Goal: Go to known website: Access a specific website the user already knows

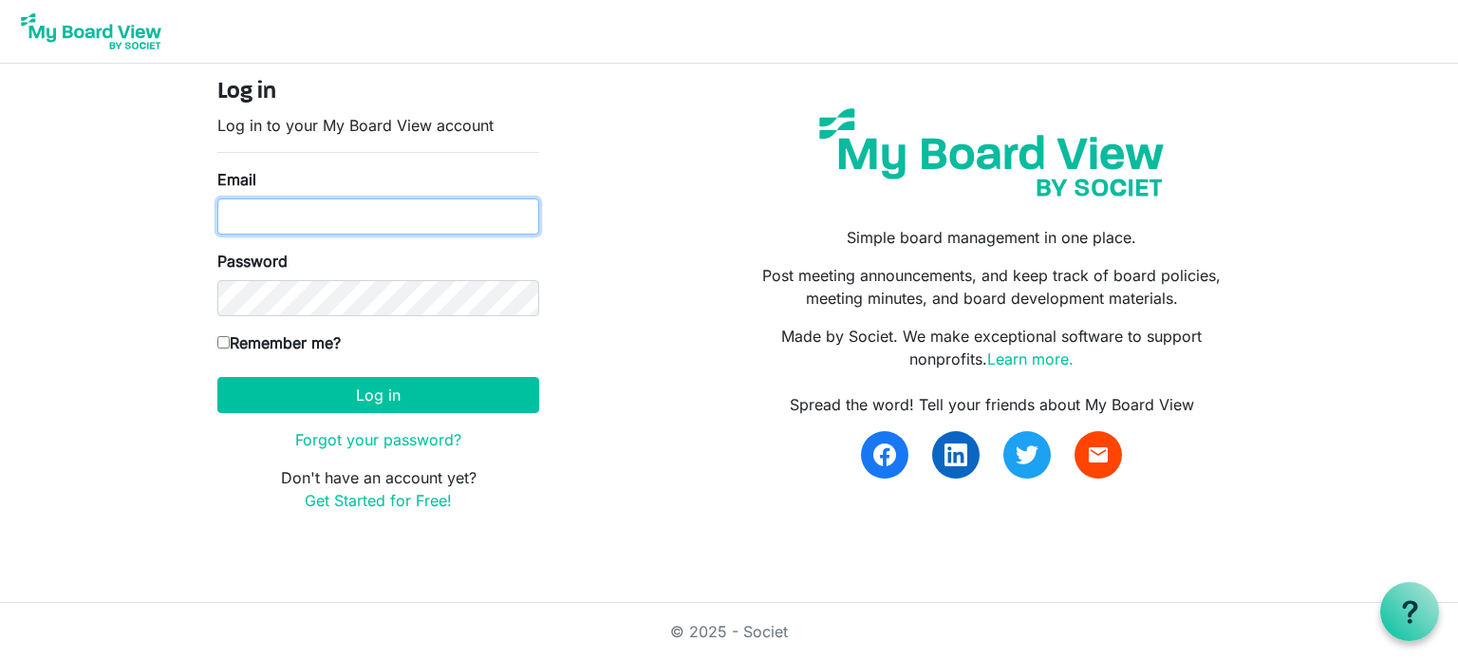
click at [330, 217] on input "Email" at bounding box center [378, 216] width 322 height 36
type input "[EMAIL_ADDRESS][DOMAIN_NAME]"
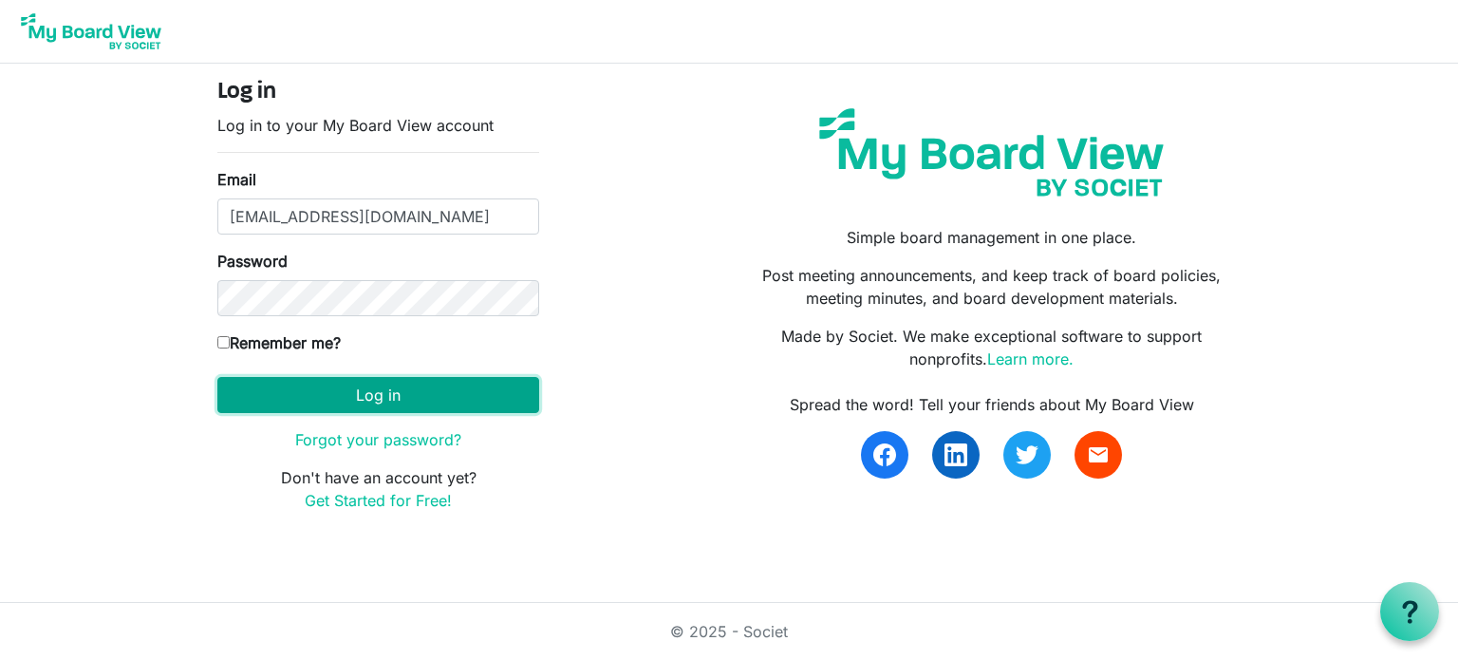
click at [352, 394] on button "Log in" at bounding box center [378, 395] width 322 height 36
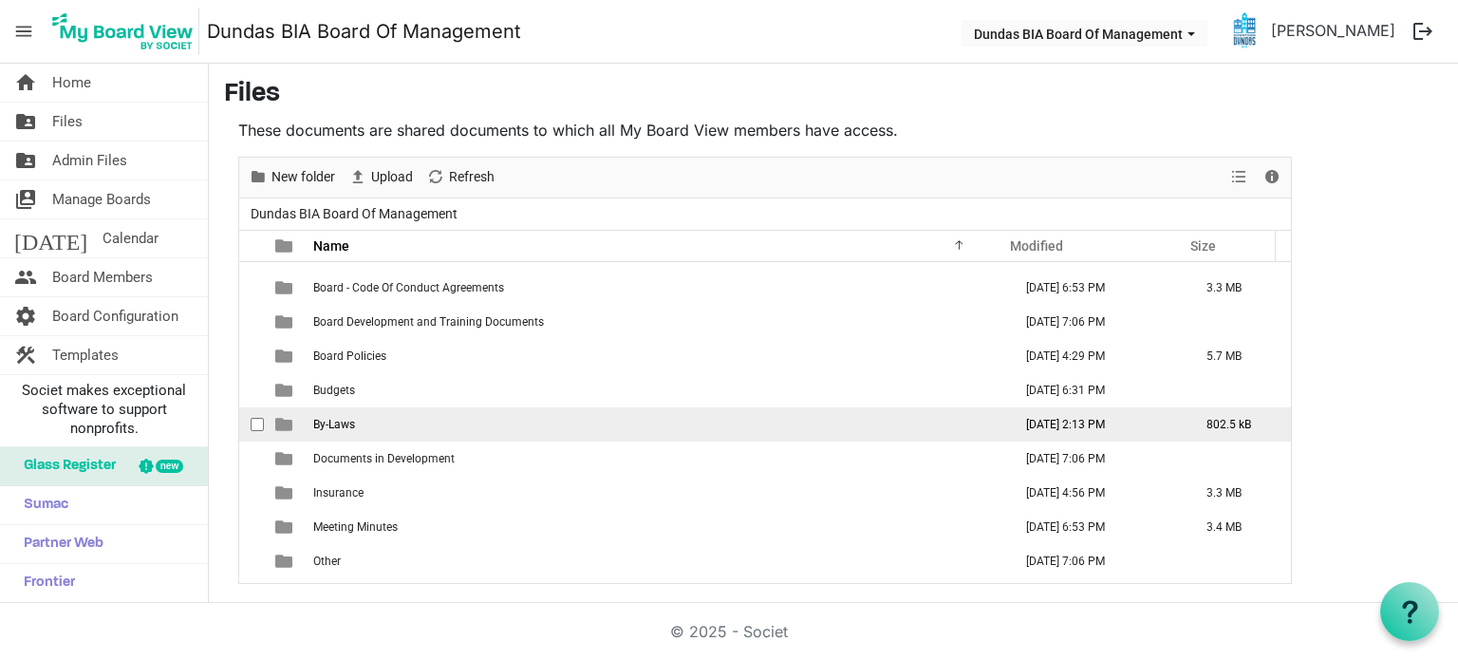
scroll to position [88, 0]
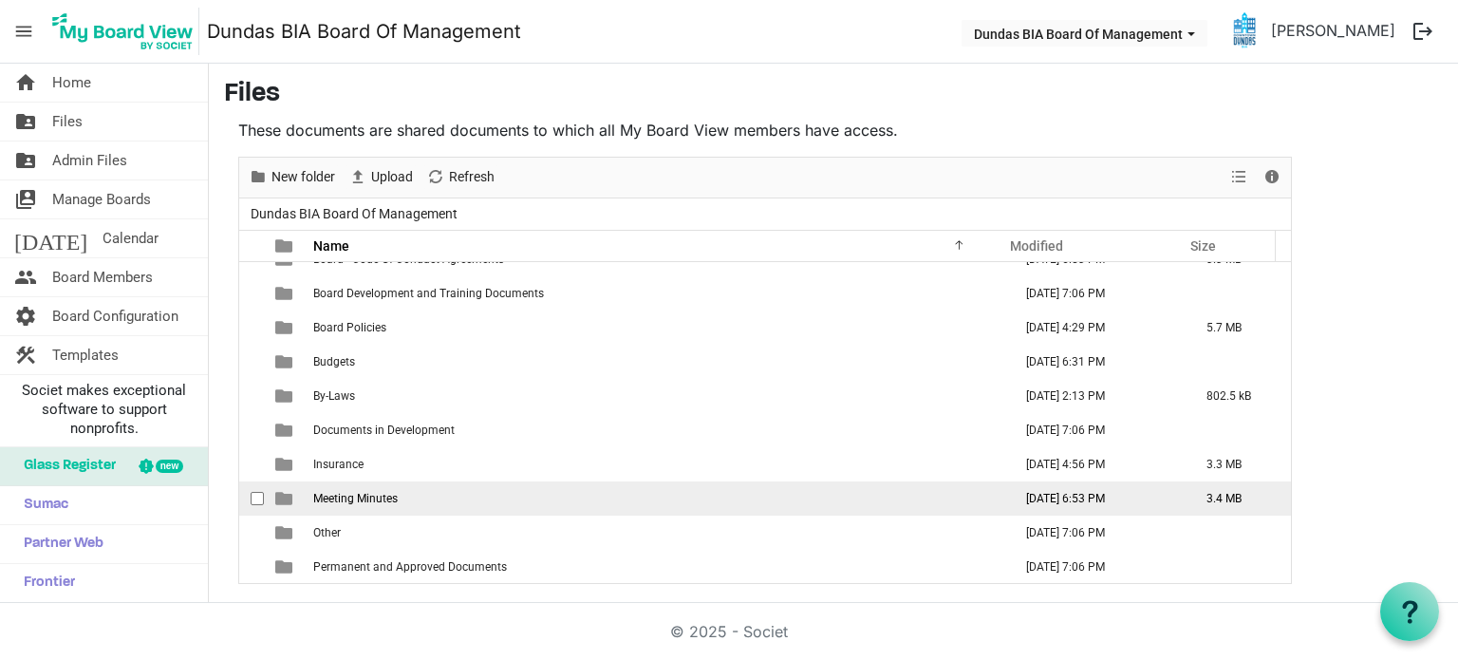
click at [387, 501] on span "Meeting Minutes" at bounding box center [355, 498] width 84 height 13
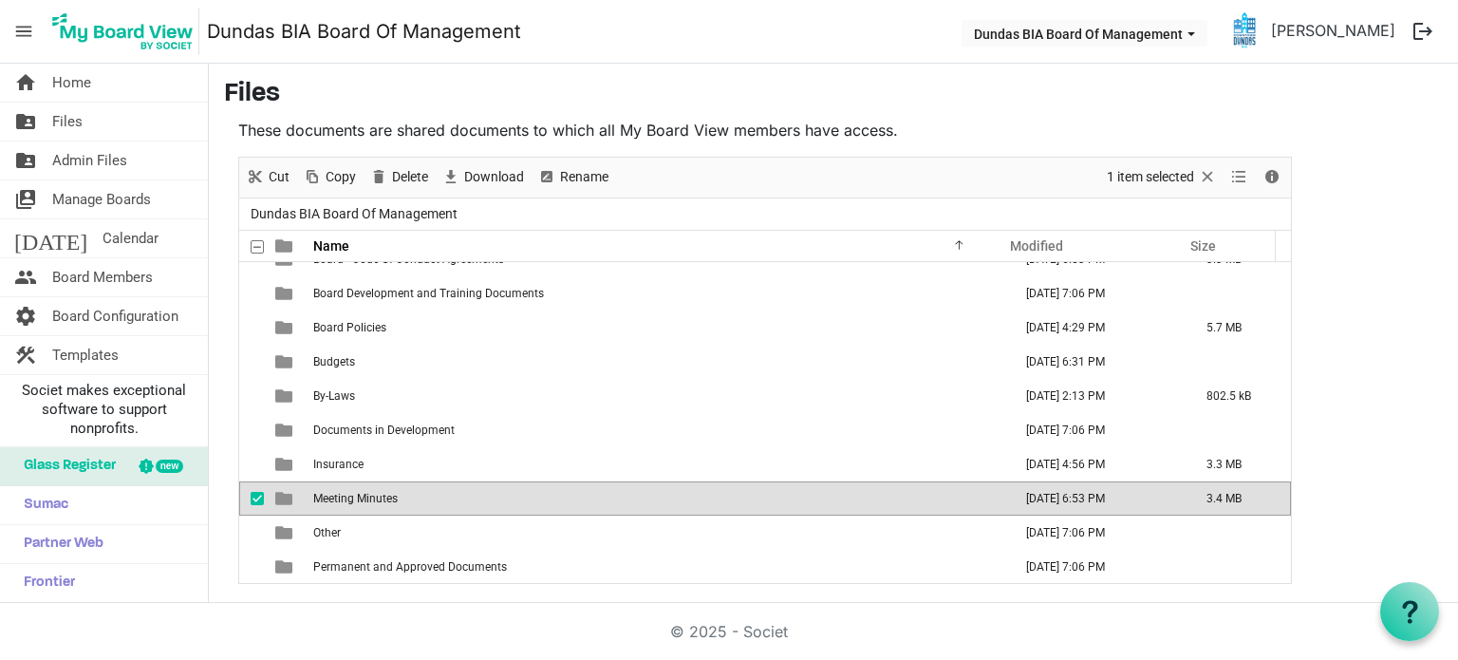
click at [387, 501] on span "Meeting Minutes" at bounding box center [355, 498] width 84 height 13
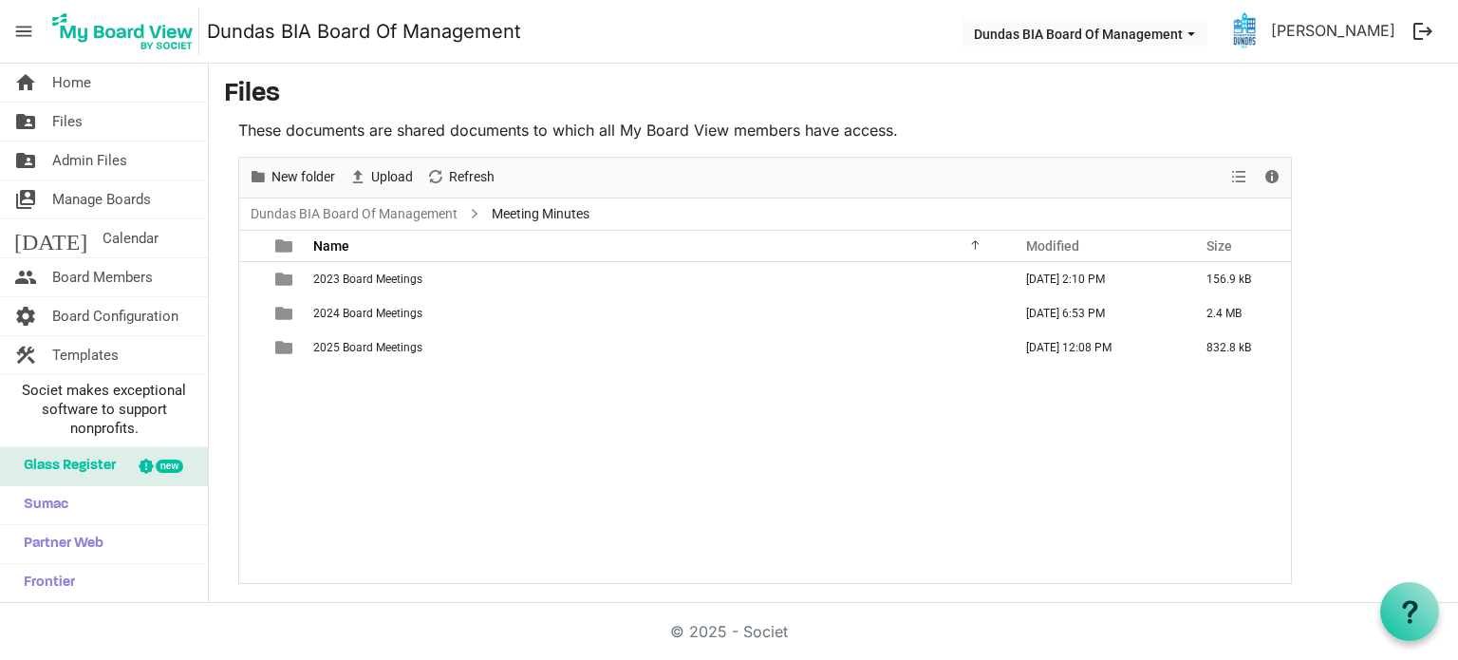
scroll to position [0, 0]
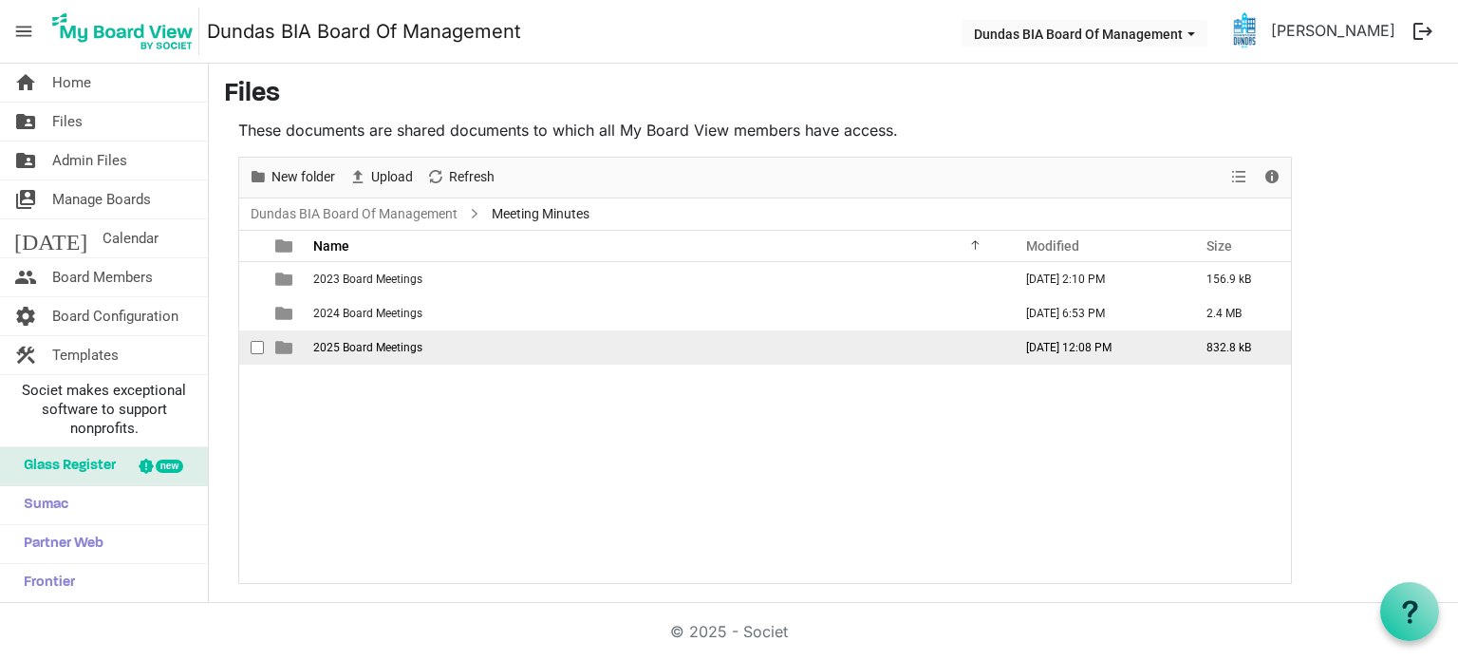
click at [394, 344] on span "2025 Board Meetings" at bounding box center [367, 347] width 109 height 13
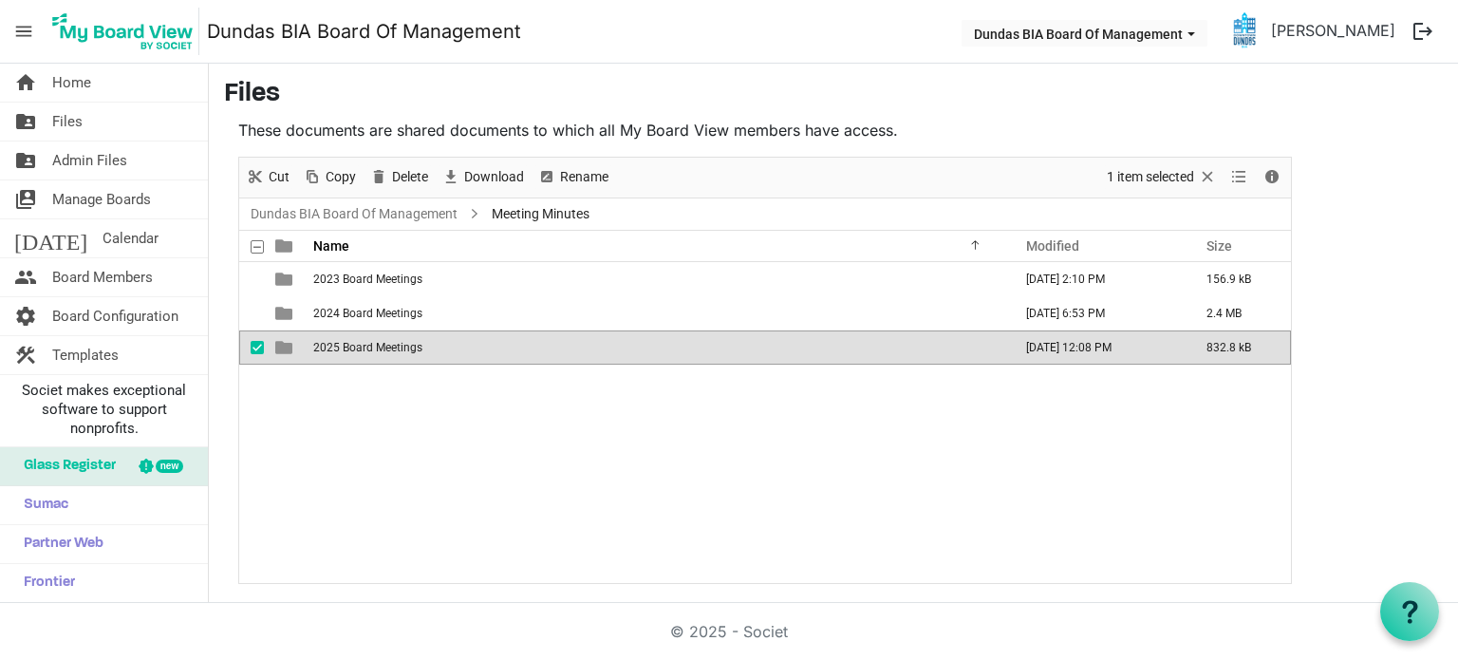
click at [395, 343] on span "2025 Board Meetings" at bounding box center [367, 347] width 109 height 13
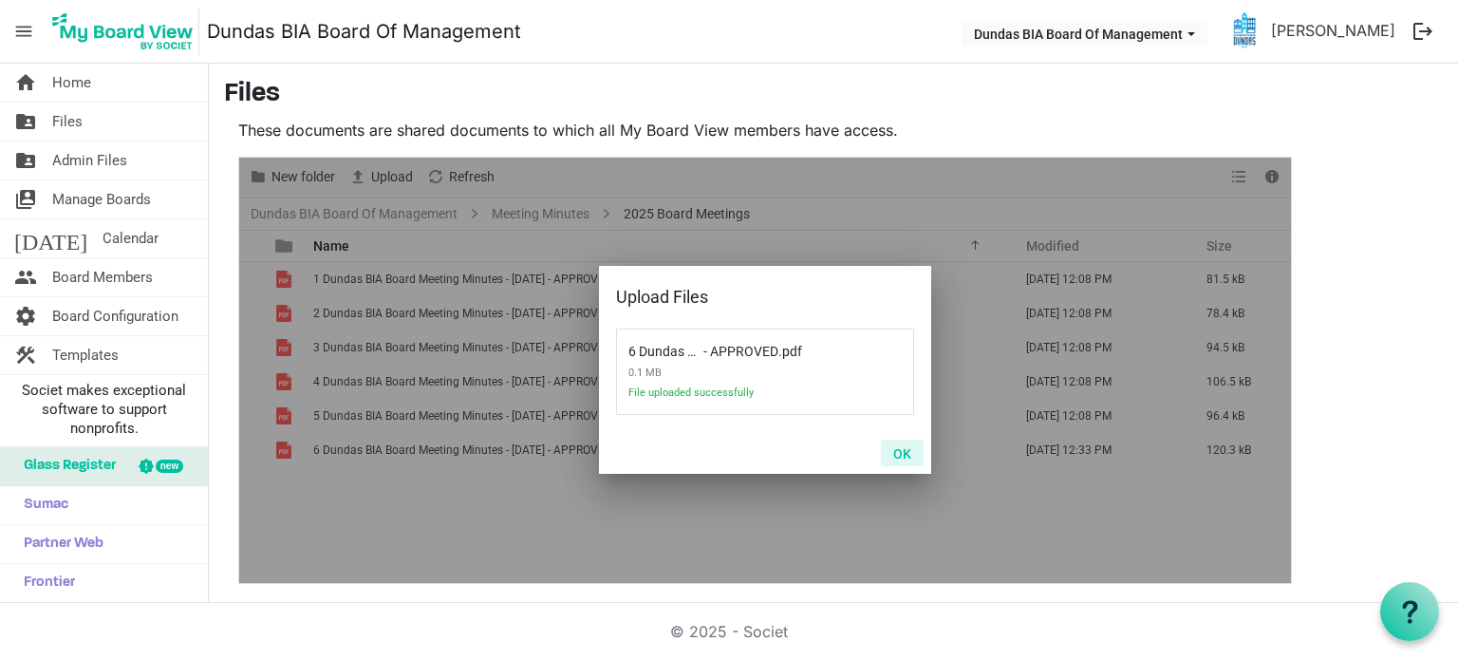
drag, startPoint x: 900, startPoint y: 453, endPoint x: 880, endPoint y: 471, distance: 26.9
click at [901, 454] on button "OK" at bounding box center [902, 452] width 43 height 27
